Goal: Information Seeking & Learning: Learn about a topic

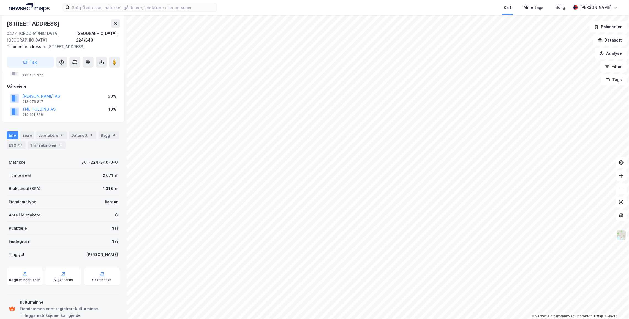
scroll to position [29, 0]
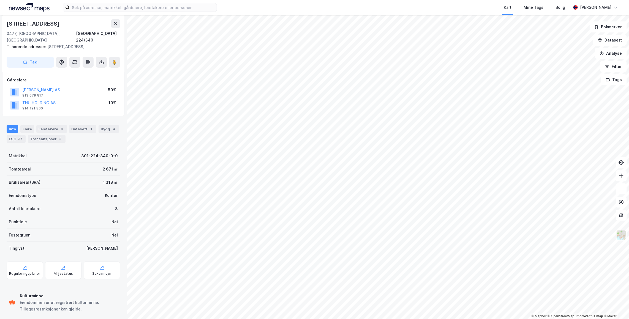
click at [43, 125] on div "Leietakere 8" at bounding box center [51, 129] width 31 height 8
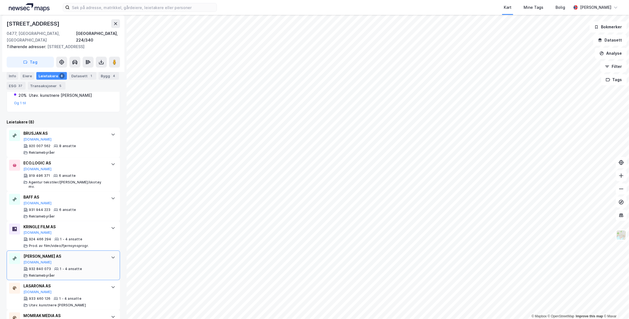
scroll to position [196, 0]
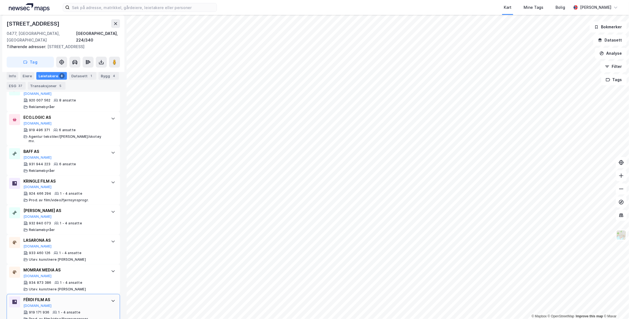
click at [109, 297] on div at bounding box center [113, 301] width 9 height 9
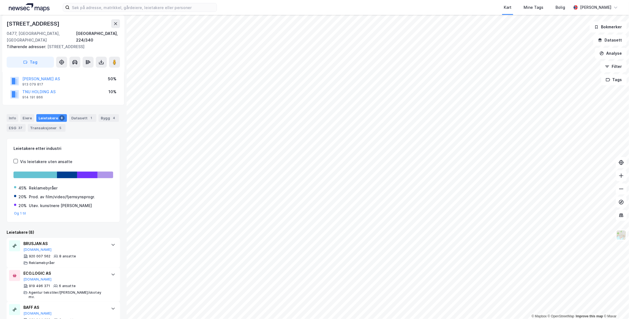
scroll to position [0, 0]
